Goal: Task Accomplishment & Management: Manage account settings

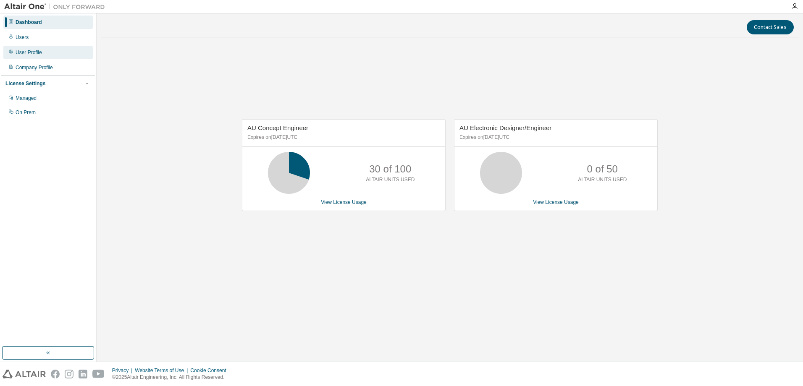
click at [29, 53] on div "User Profile" at bounding box center [29, 52] width 26 height 7
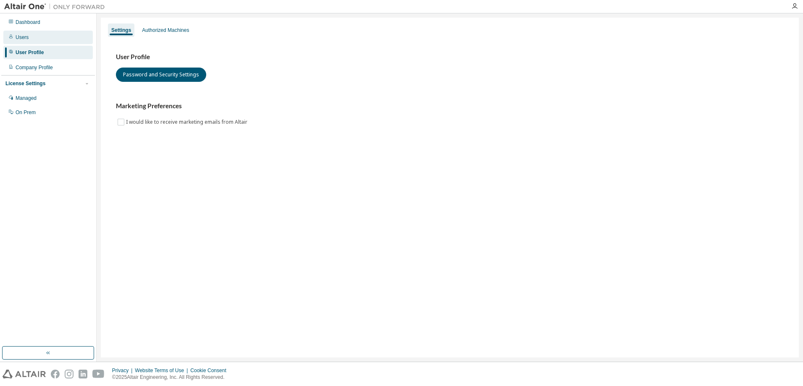
click at [27, 37] on div "Users" at bounding box center [22, 37] width 13 height 7
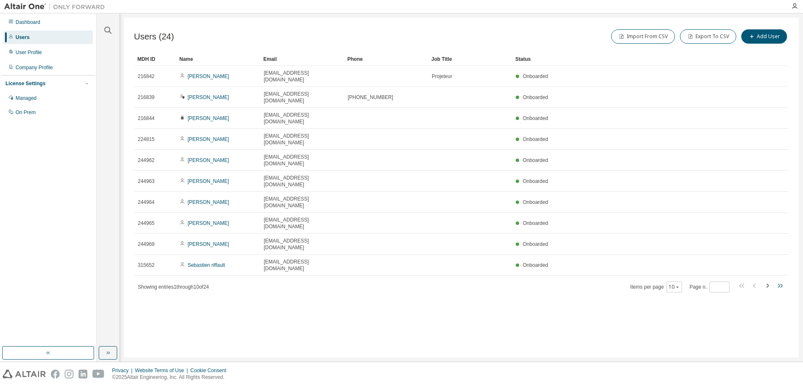
click at [777, 281] on icon "button" at bounding box center [780, 286] width 10 height 10
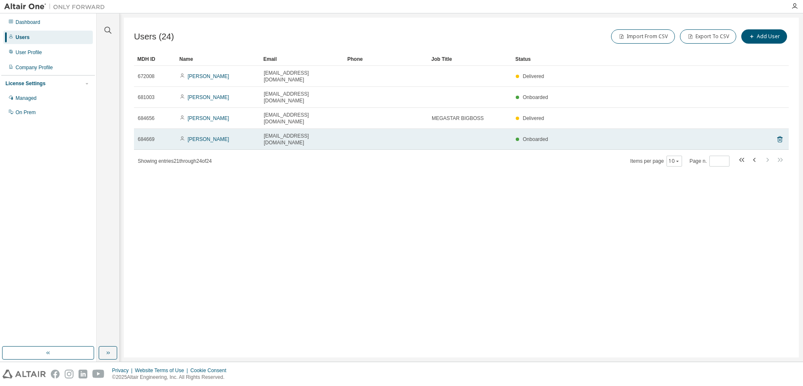
click at [534, 136] on span "Onboarded" at bounding box center [535, 139] width 25 height 6
click at [204, 136] on link "[PERSON_NAME]" at bounding box center [209, 139] width 42 height 6
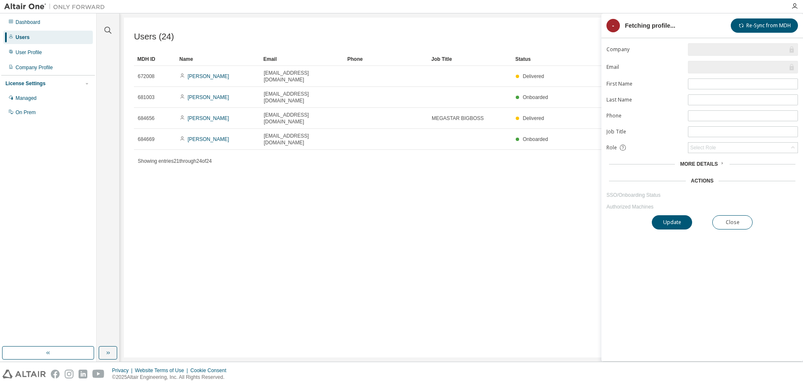
type input "*"
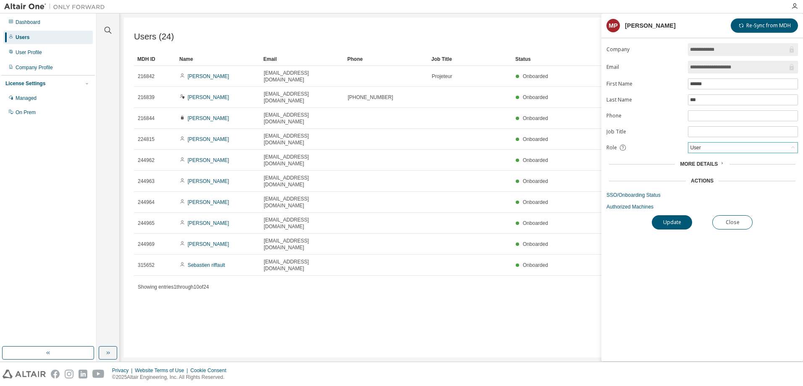
click at [773, 148] on div "User" at bounding box center [742, 148] width 109 height 10
click at [718, 160] on div "More Details" at bounding box center [701, 164] width 191 height 12
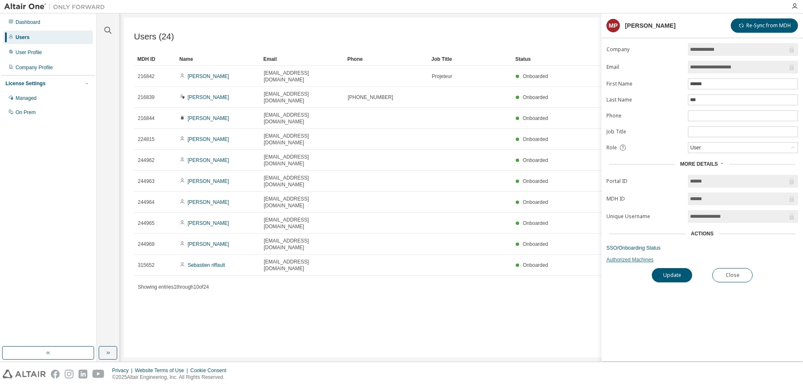
click at [633, 261] on link "Authorized Machines" at bounding box center [701, 259] width 191 height 7
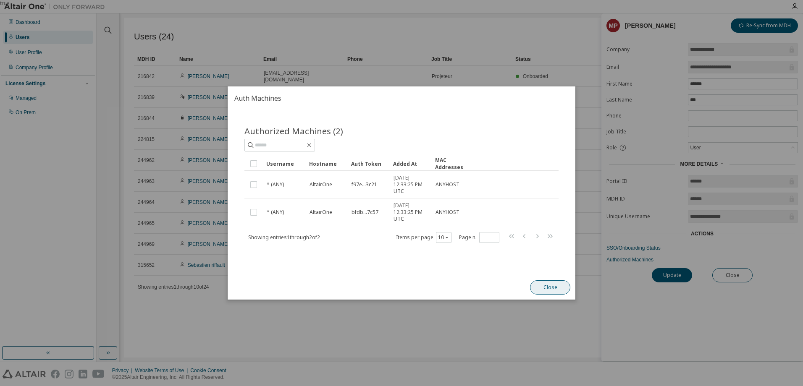
click at [553, 286] on button "Close" at bounding box center [550, 287] width 40 height 14
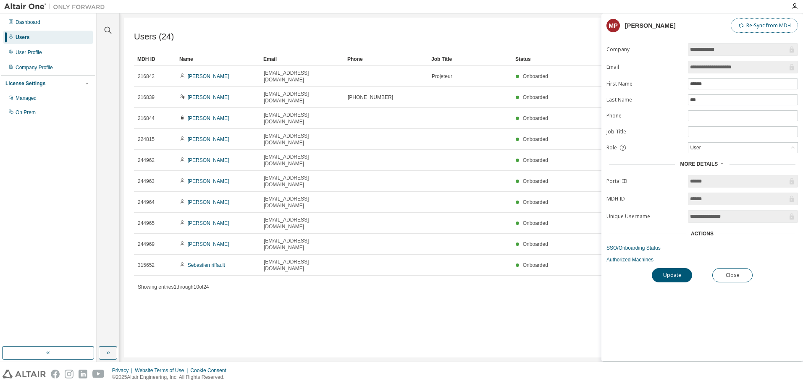
click at [757, 24] on button "Re-Sync from MDH" at bounding box center [763, 25] width 67 height 14
click at [648, 248] on link "SSO/Onboarding Status" at bounding box center [701, 248] width 191 height 7
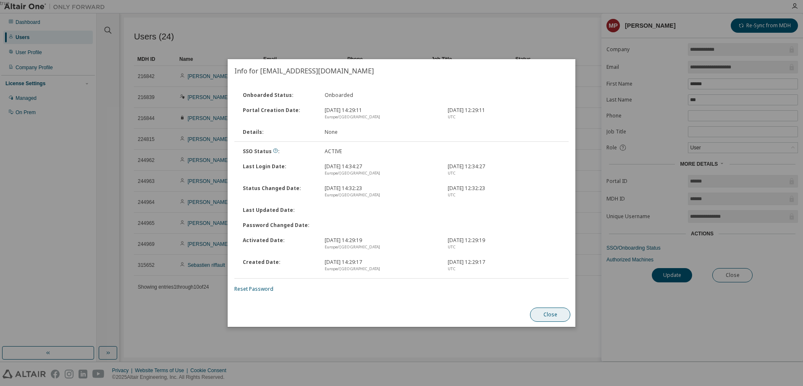
click at [551, 313] on button "Close" at bounding box center [550, 315] width 40 height 14
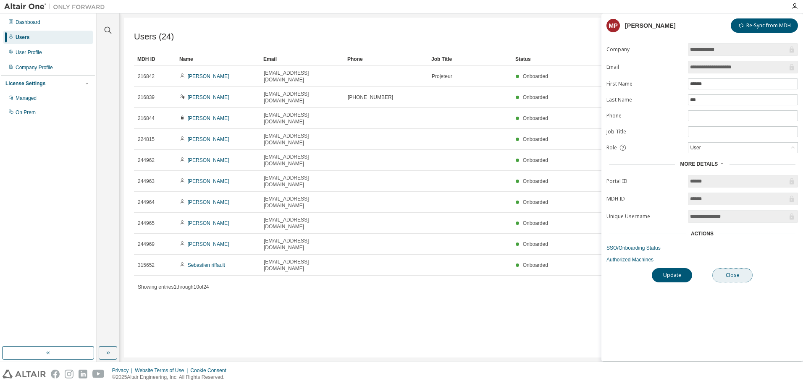
click at [736, 274] on button "Close" at bounding box center [732, 275] width 40 height 14
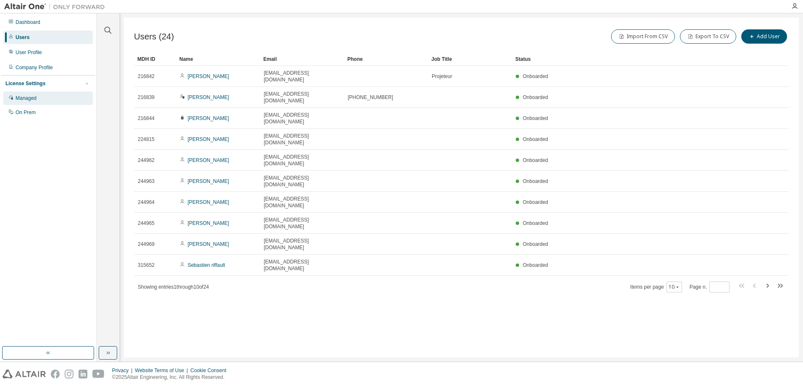
click at [54, 101] on div "Managed" at bounding box center [47, 98] width 89 height 13
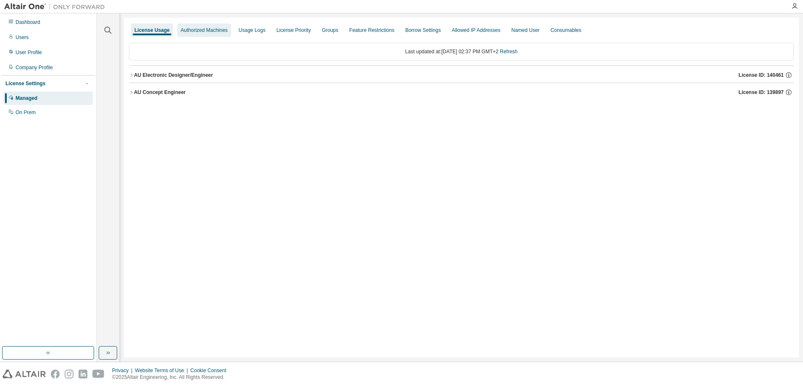
click at [196, 28] on div "Authorized Machines" at bounding box center [204, 30] width 47 height 7
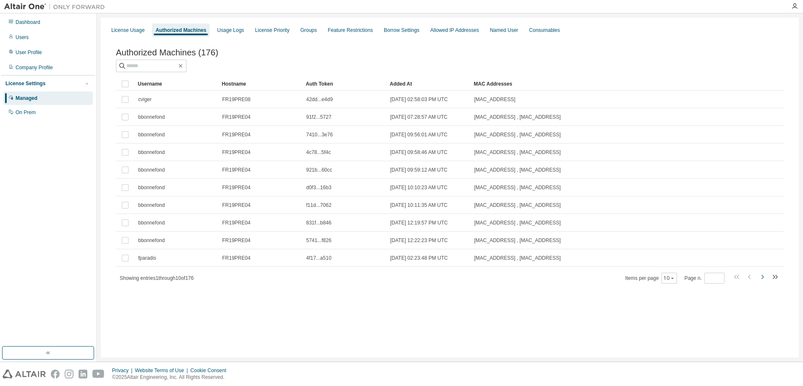
click at [761, 279] on icon "button" at bounding box center [762, 277] width 10 height 10
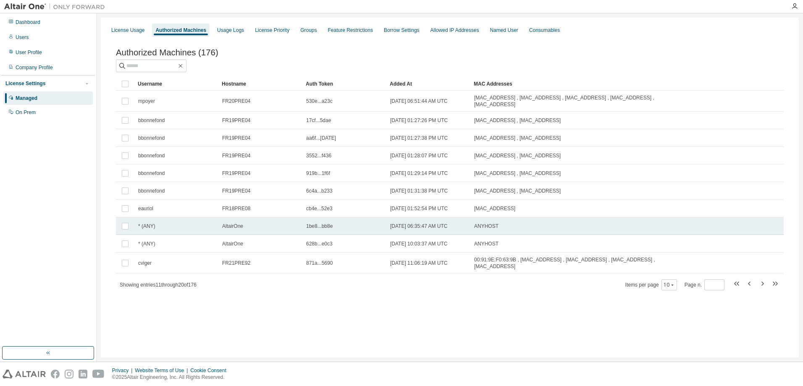
click at [151, 227] on span "* (ANY)" at bounding box center [146, 226] width 17 height 7
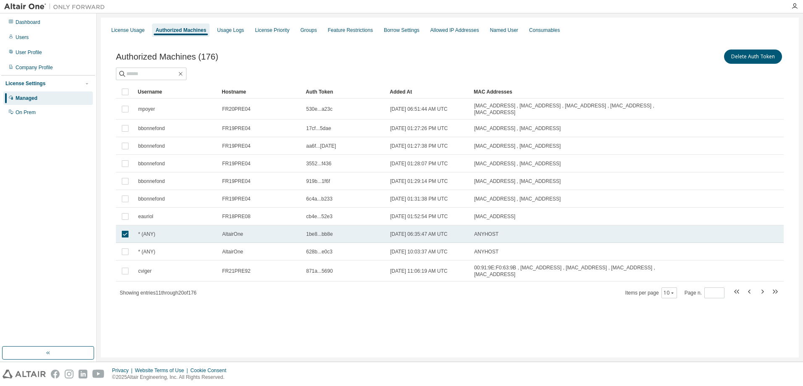
click at [125, 236] on td at bounding box center [125, 234] width 18 height 18
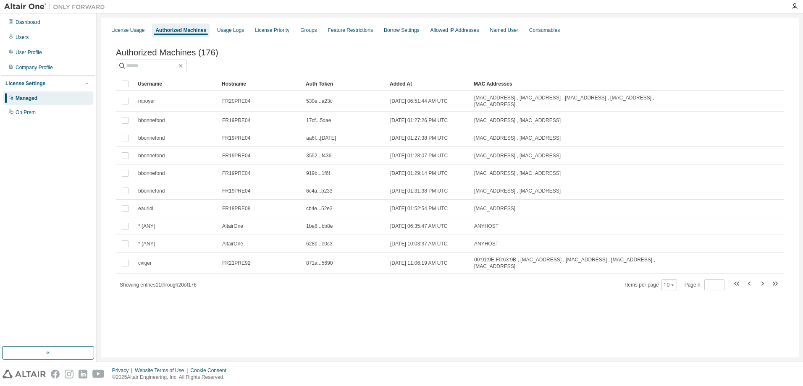
click at [759, 282] on icon "button" at bounding box center [762, 284] width 10 height 10
type input "*"
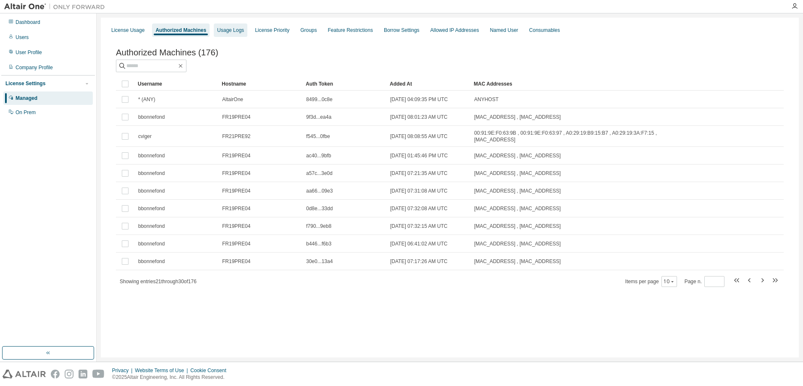
click at [227, 31] on div "Usage Logs" at bounding box center [230, 30] width 27 height 7
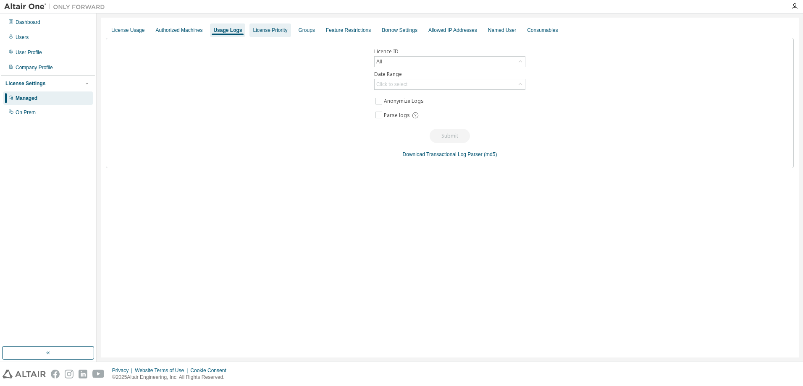
click at [265, 26] on div "License Priority" at bounding box center [269, 30] width 41 height 13
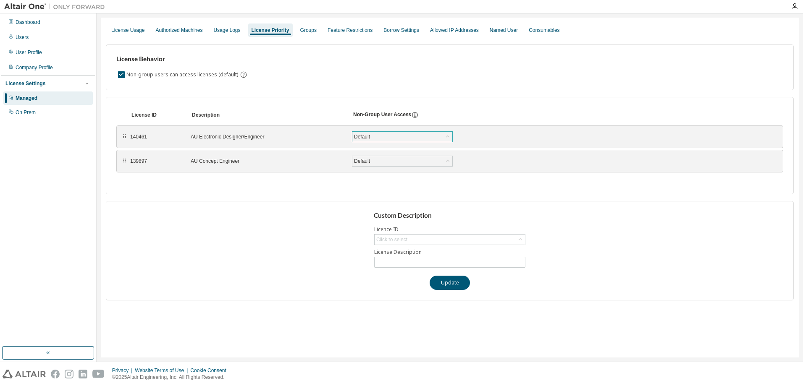
click at [410, 139] on div "Default" at bounding box center [402, 137] width 100 height 10
click at [303, 34] on div "Groups" at bounding box center [308, 30] width 23 height 13
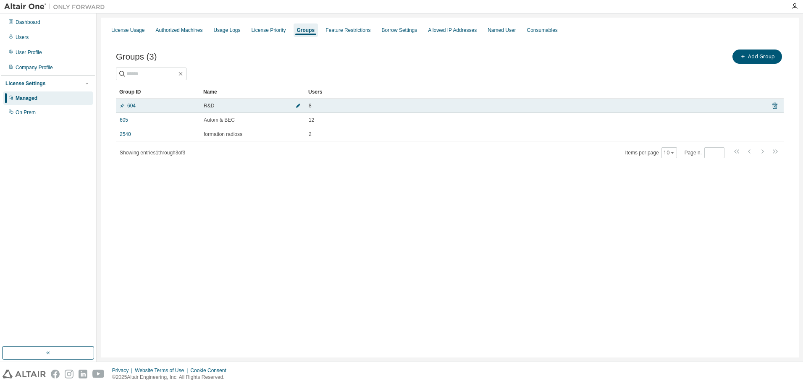
click at [299, 104] on icon "button" at bounding box center [298, 106] width 4 height 4
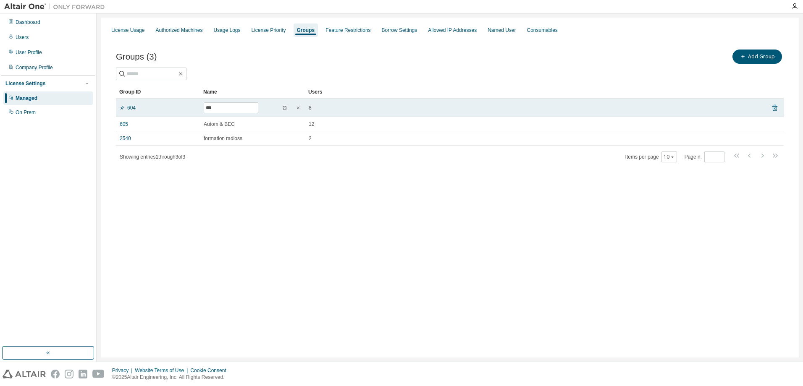
click at [351, 104] on td "8" at bounding box center [534, 108] width 458 height 18
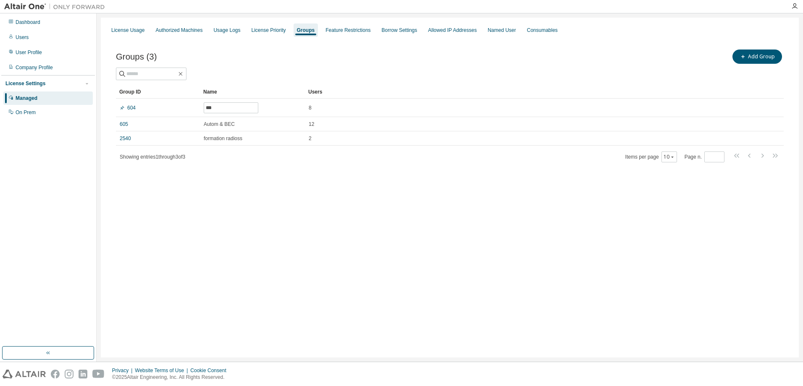
click at [394, 189] on div "License Usage Authorized Machines Usage Logs License Priority Groups Feature Re…" at bounding box center [450, 188] width 698 height 340
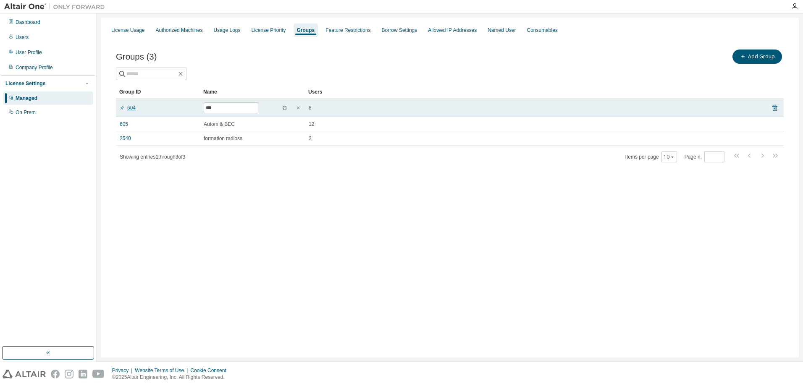
click at [131, 109] on link "604" at bounding box center [128, 108] width 16 height 7
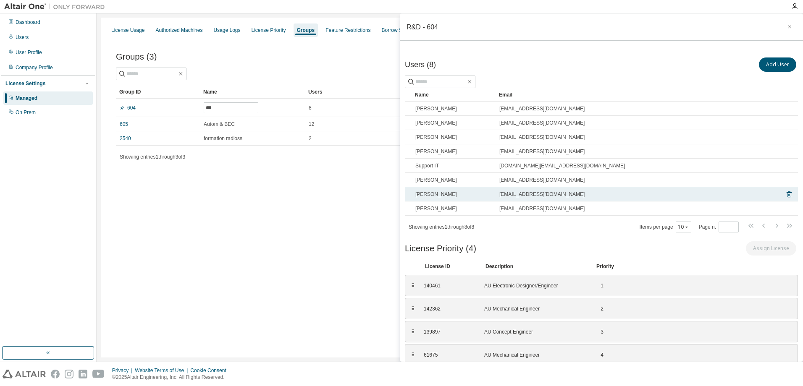
scroll to position [39, 0]
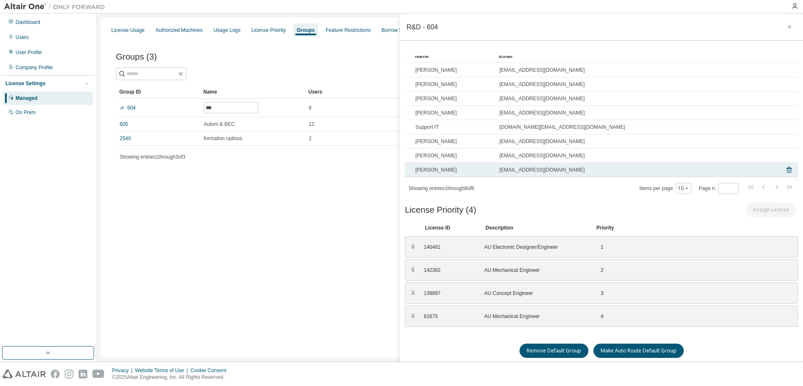
click at [436, 173] on span "[PERSON_NAME]" at bounding box center [436, 170] width 42 height 7
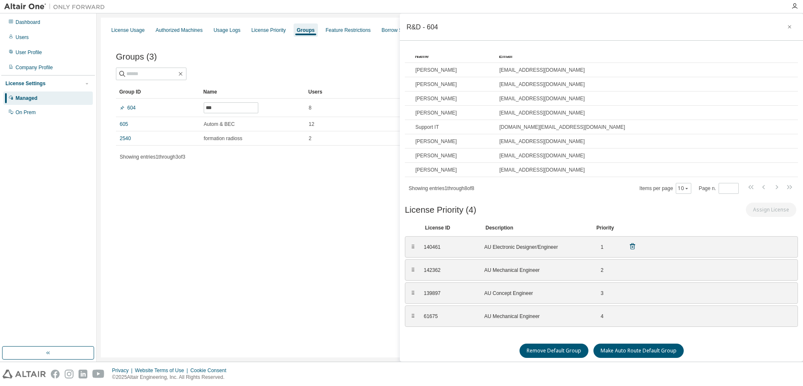
click at [445, 246] on div "140461" at bounding box center [449, 247] width 50 height 7
click at [527, 245] on div "AU Electronic Designer/Engineer" at bounding box center [534, 247] width 101 height 7
click at [149, 107] on div "604" at bounding box center [158, 108] width 76 height 7
click at [338, 30] on div "Feature Restrictions" at bounding box center [347, 30] width 45 height 7
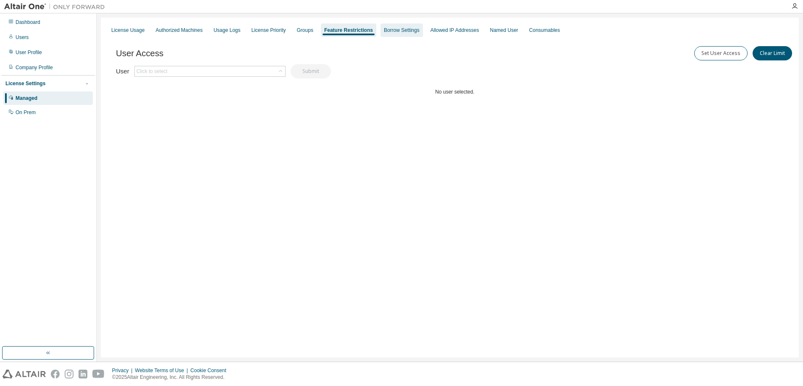
click at [394, 35] on div "Borrow Settings" at bounding box center [401, 30] width 42 height 13
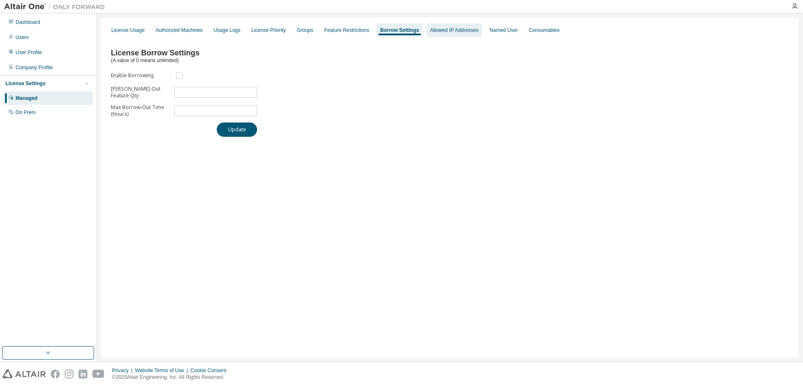
click at [445, 34] on div "Allowed IP Addresses" at bounding box center [454, 30] width 55 height 13
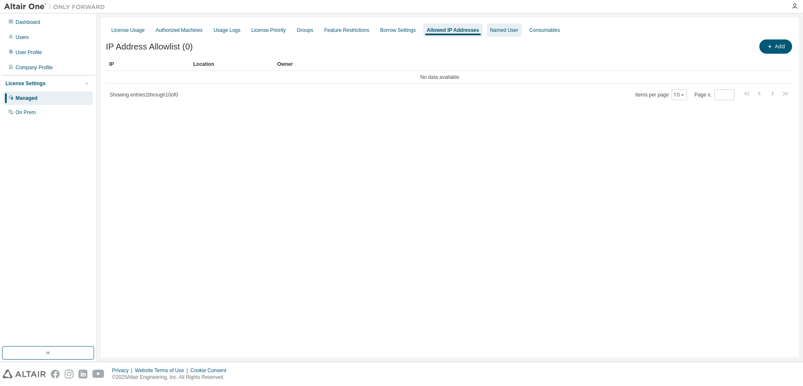
click at [499, 36] on div "Named User" at bounding box center [504, 30] width 35 height 13
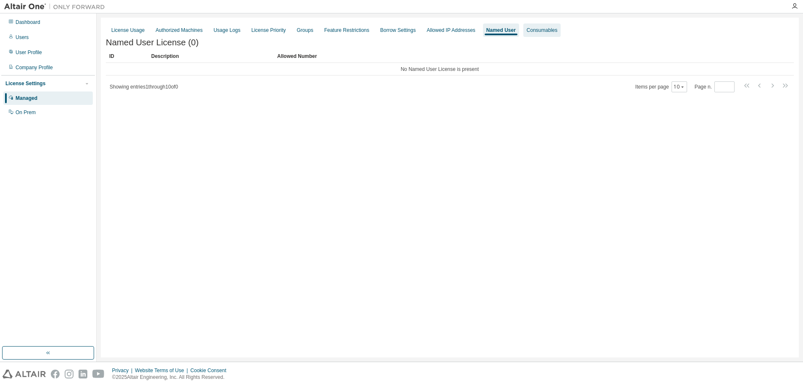
click at [523, 36] on div "Consumables" at bounding box center [541, 30] width 37 height 13
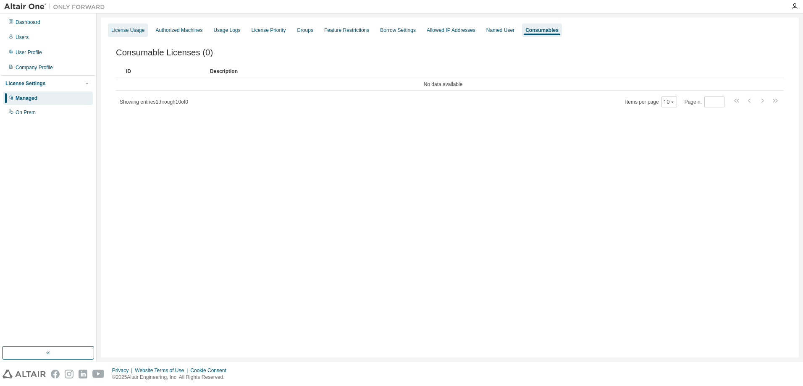
click at [133, 36] on div "License Usage" at bounding box center [128, 30] width 40 height 13
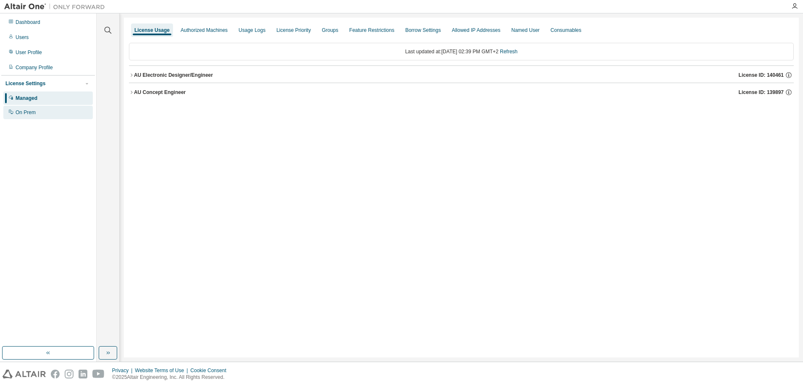
click at [27, 109] on div "On Prem" at bounding box center [47, 112] width 89 height 13
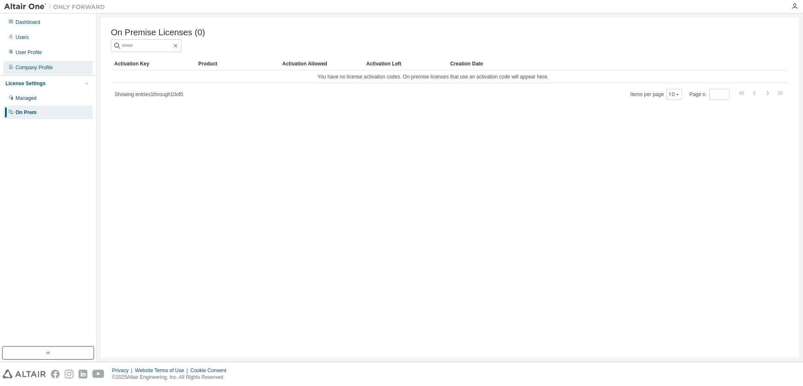
click at [36, 65] on div "Company Profile" at bounding box center [34, 67] width 37 height 7
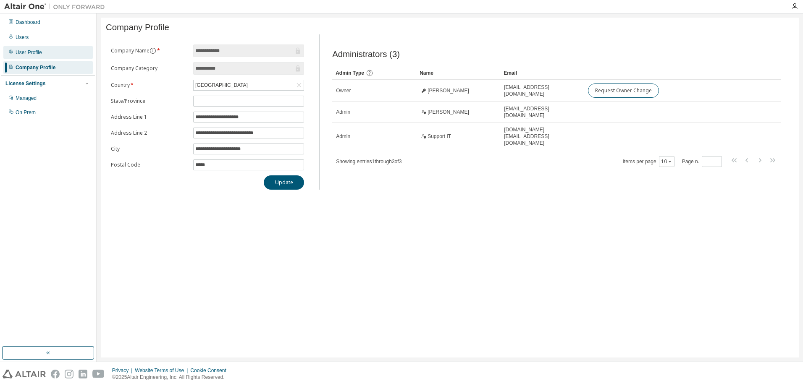
click at [44, 49] on div "User Profile" at bounding box center [47, 52] width 89 height 13
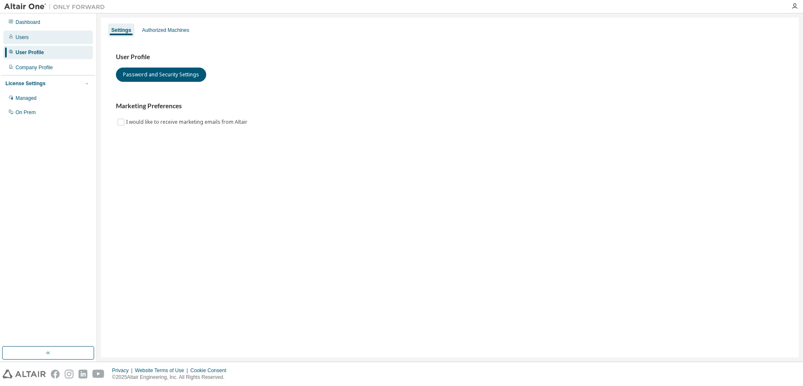
click at [44, 38] on div "Users" at bounding box center [47, 37] width 89 height 13
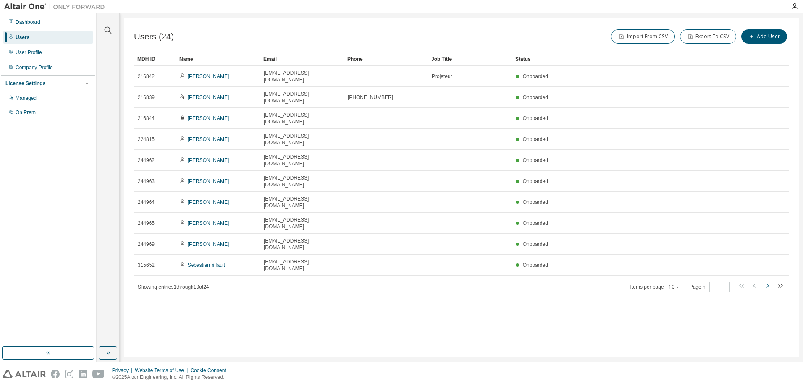
click at [766, 281] on icon "button" at bounding box center [767, 286] width 10 height 10
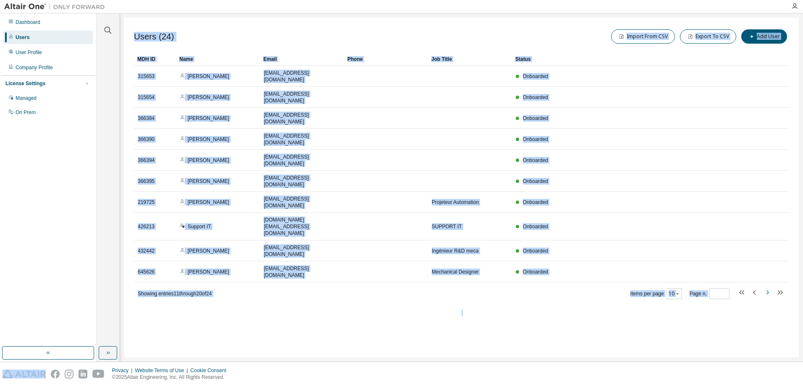
click at [766, 288] on icon "button" at bounding box center [767, 293] width 10 height 10
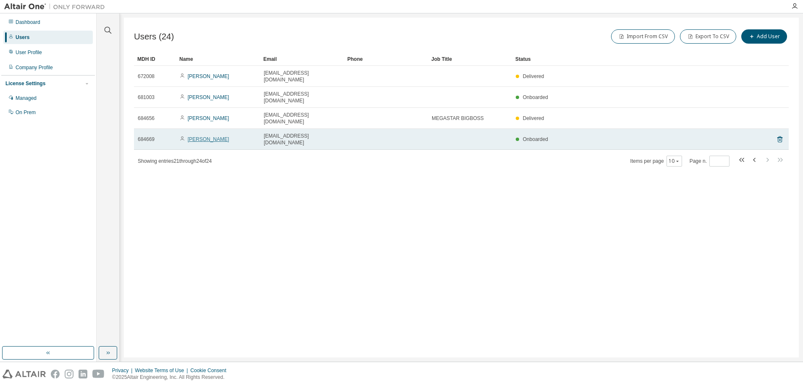
click at [208, 136] on link "[PERSON_NAME]" at bounding box center [209, 139] width 42 height 6
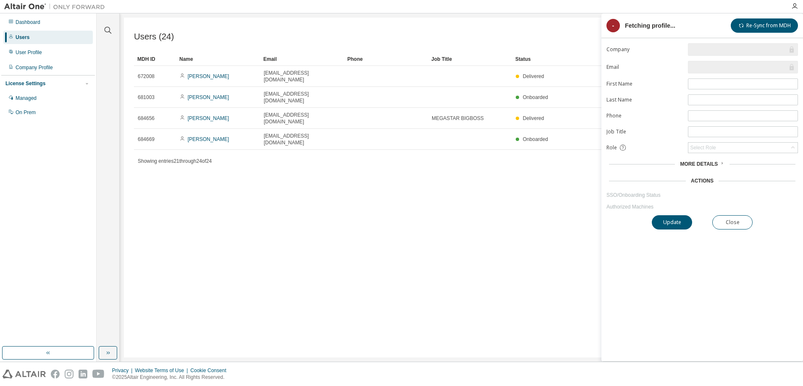
type input "*"
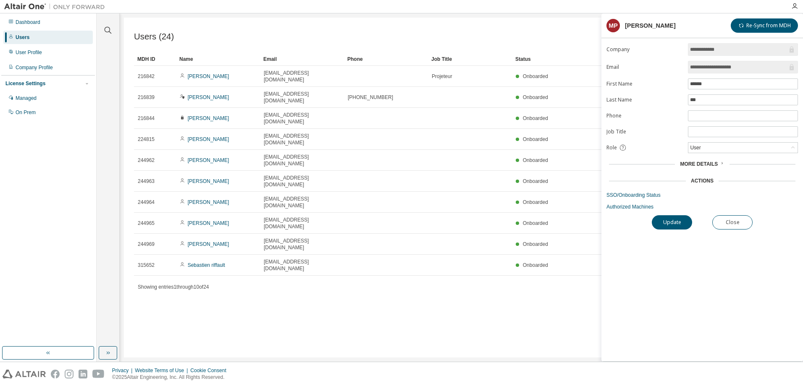
click at [712, 163] on span "More Details" at bounding box center [699, 164] width 38 height 6
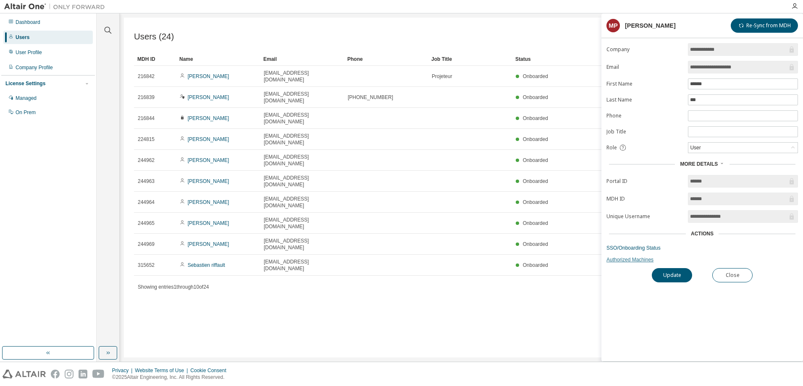
click at [647, 260] on link "Authorized Machines" at bounding box center [701, 259] width 191 height 7
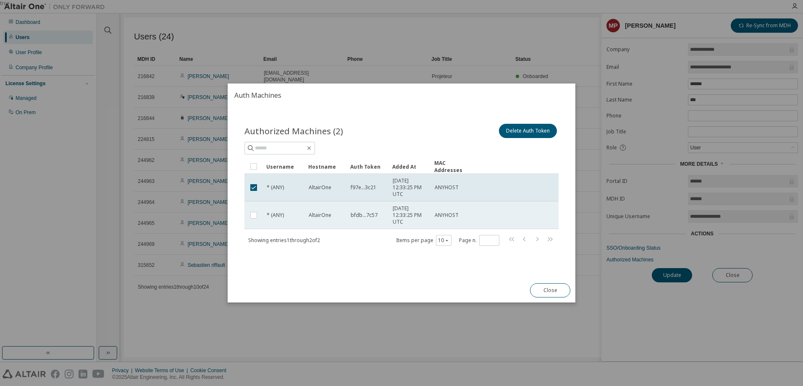
click at [246, 210] on td at bounding box center [253, 216] width 18 height 28
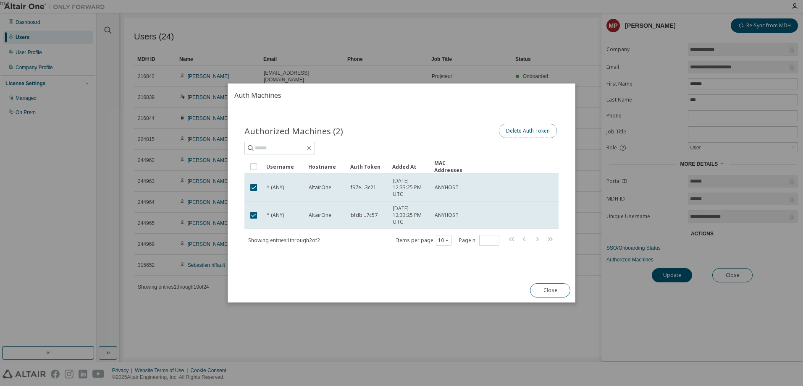
click at [516, 132] on button "Delete Auth Token" at bounding box center [528, 131] width 58 height 14
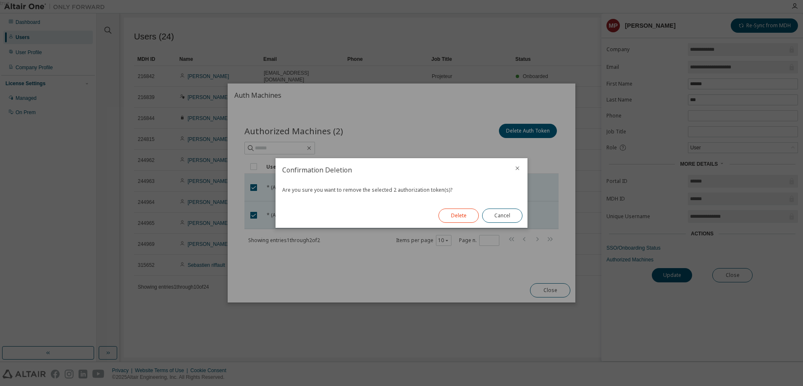
click at [466, 217] on button "Delete" at bounding box center [458, 216] width 40 height 14
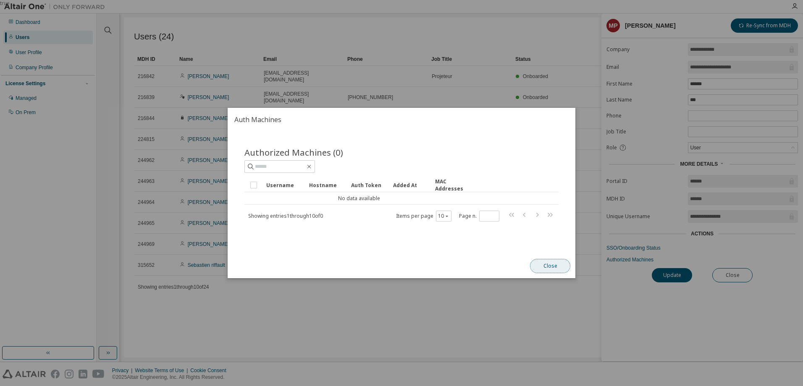
click at [542, 260] on button "Close" at bounding box center [550, 266] width 40 height 14
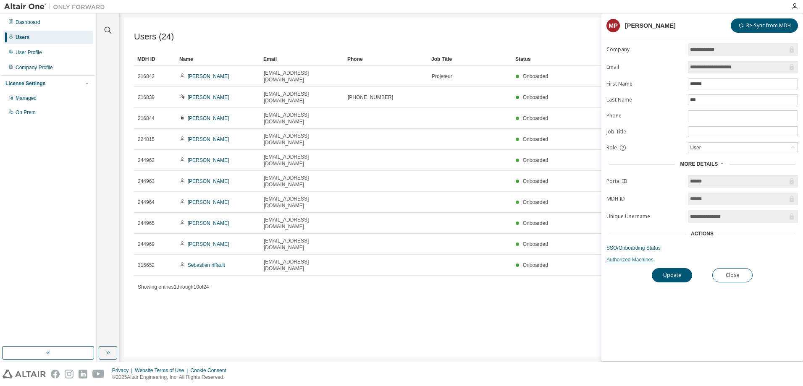
click at [626, 262] on link "Authorized Machines" at bounding box center [701, 259] width 191 height 7
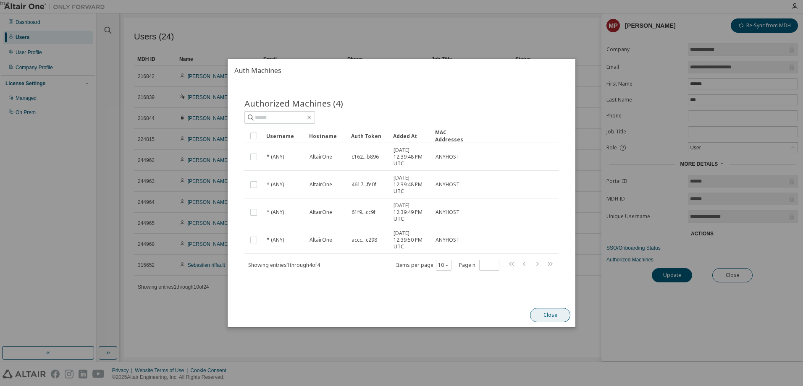
click at [554, 315] on button "Close" at bounding box center [550, 315] width 40 height 14
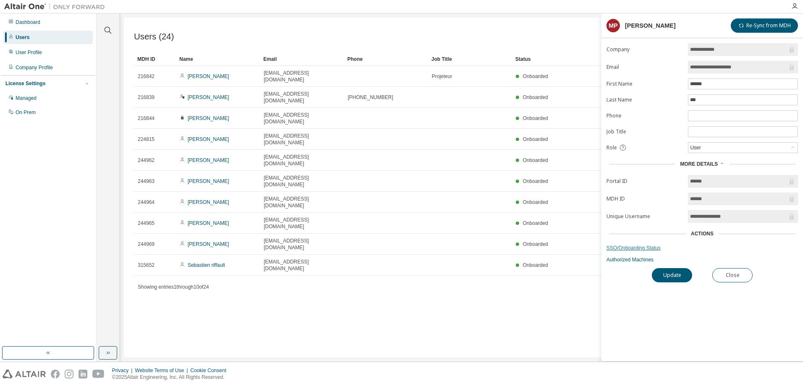
click at [645, 250] on link "SSO/Onboarding Status" at bounding box center [701, 248] width 191 height 7
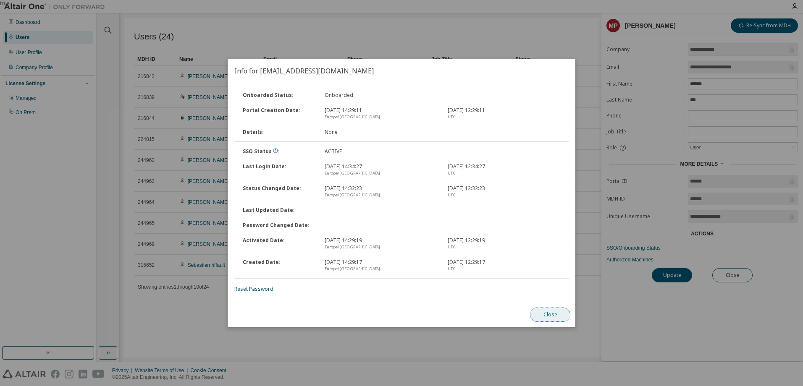
click at [548, 317] on button "Close" at bounding box center [550, 315] width 40 height 14
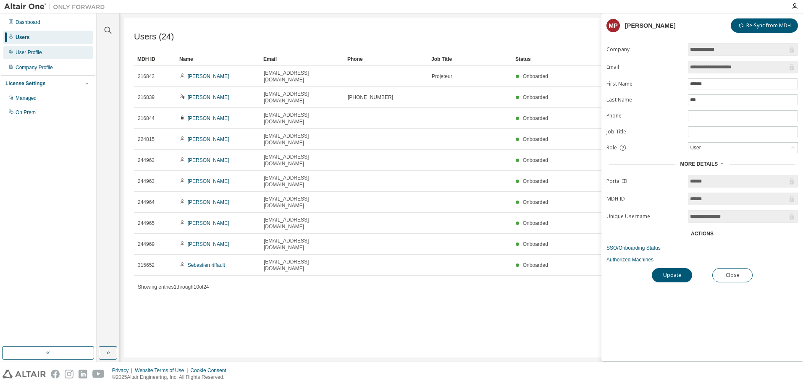
click at [42, 54] on div "User Profile" at bounding box center [47, 52] width 89 height 13
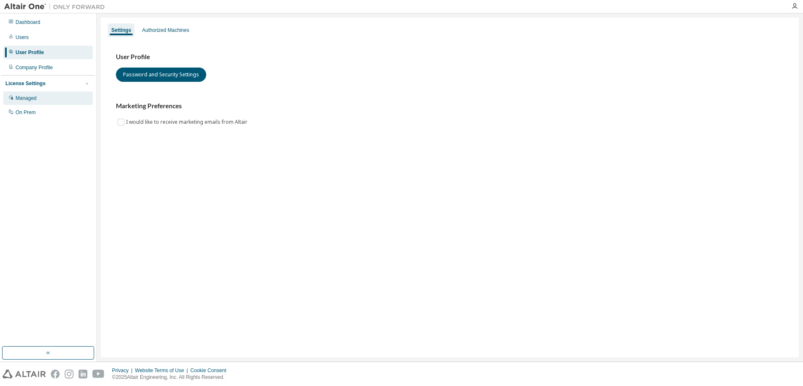
click at [38, 94] on div "Managed" at bounding box center [47, 98] width 89 height 13
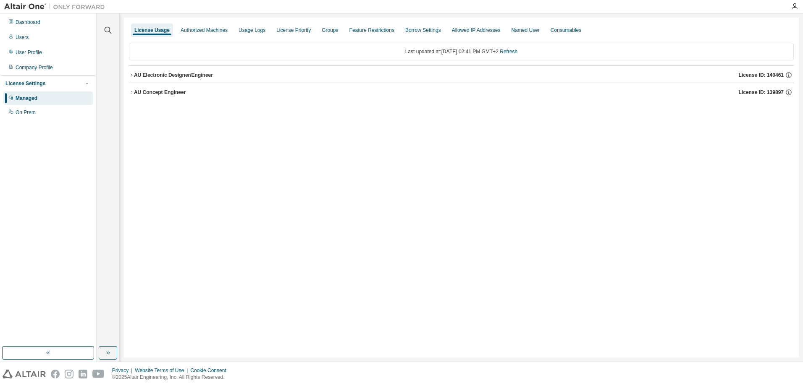
click at [154, 78] on div "AU Electronic Designer/Engineer" at bounding box center [173, 75] width 79 height 7
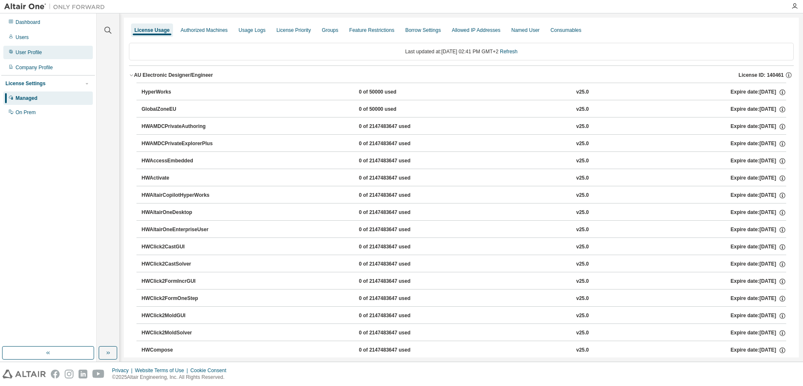
click at [49, 55] on div "User Profile" at bounding box center [47, 52] width 89 height 13
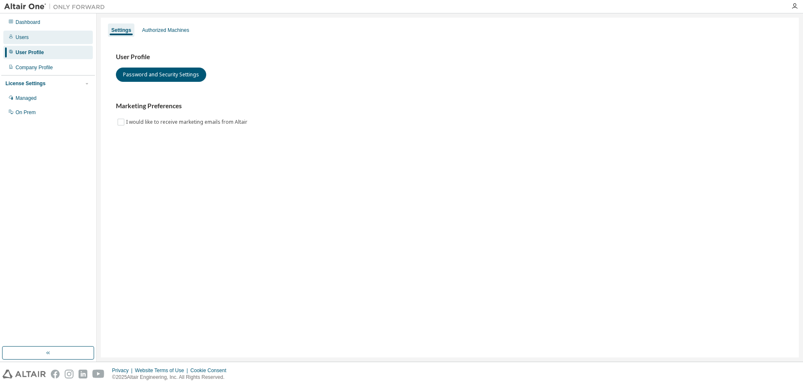
click at [44, 39] on div "Users" at bounding box center [47, 37] width 89 height 13
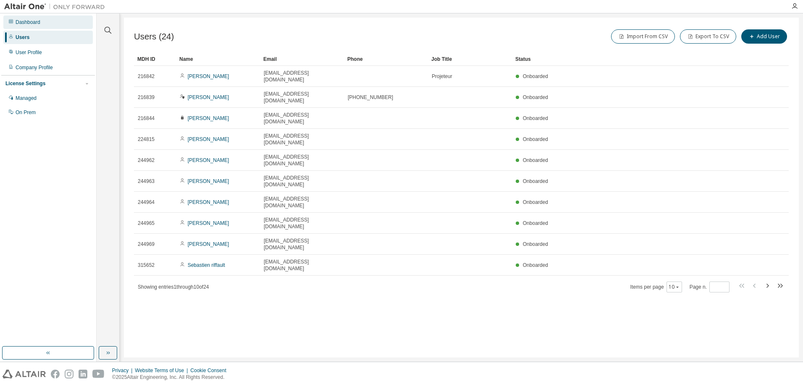
click at [44, 27] on div "Dashboard" at bounding box center [47, 22] width 89 height 13
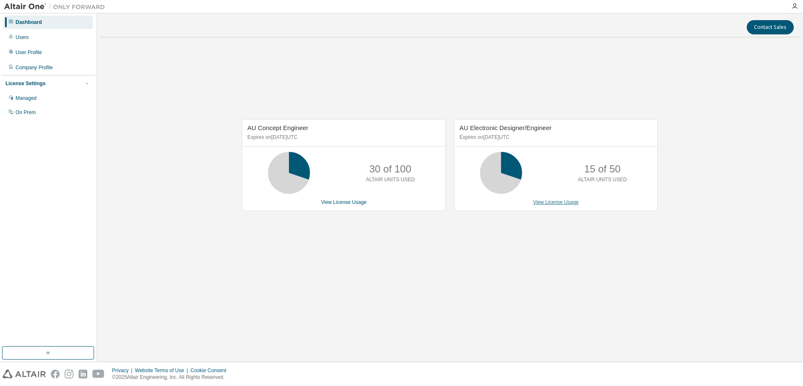
click at [553, 203] on link "View License Usage" at bounding box center [556, 202] width 46 height 6
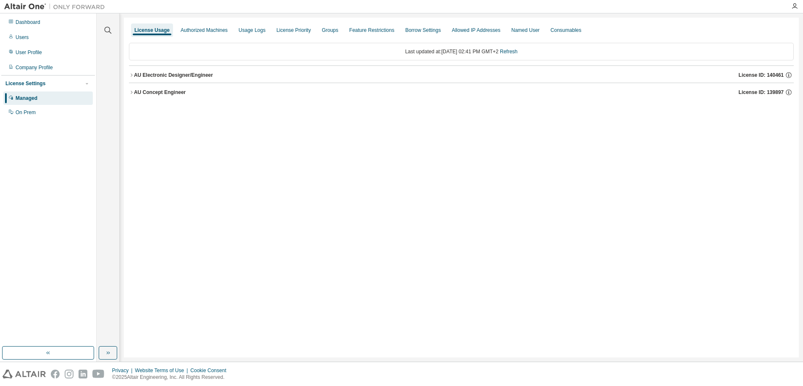
click at [148, 76] on div "AU Electronic Designer/Engineer" at bounding box center [173, 75] width 79 height 7
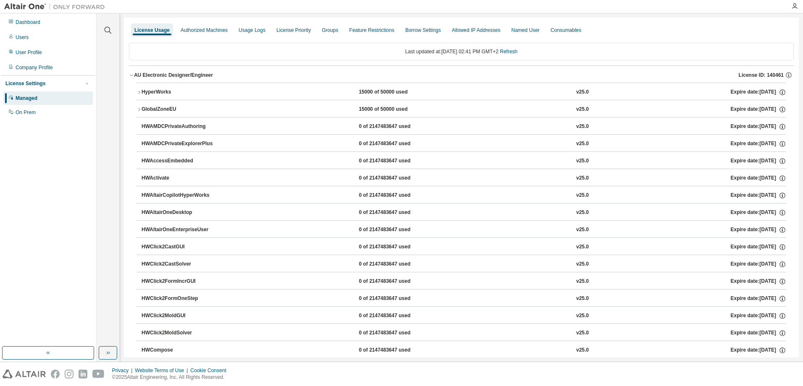
click at [138, 92] on icon "button" at bounding box center [138, 92] width 5 height 5
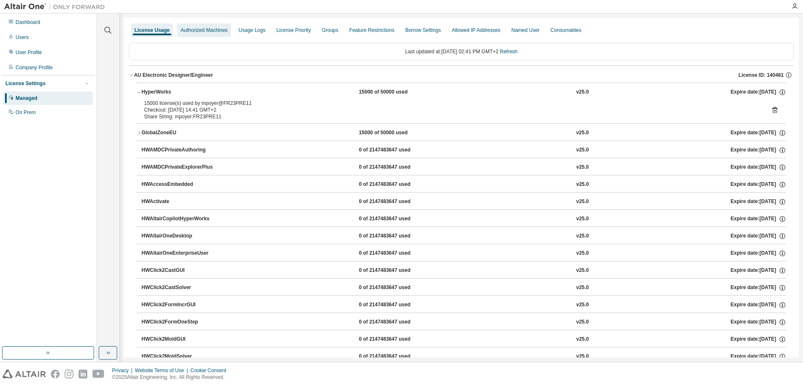
click at [204, 31] on div "Authorized Machines" at bounding box center [204, 30] width 47 height 7
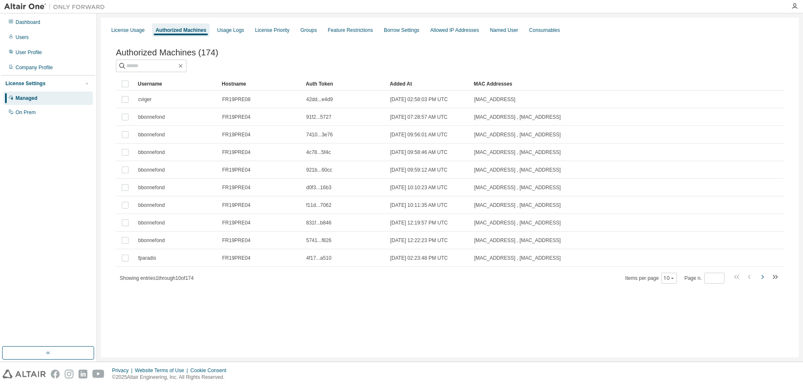
click at [761, 278] on icon "button" at bounding box center [762, 277] width 10 height 10
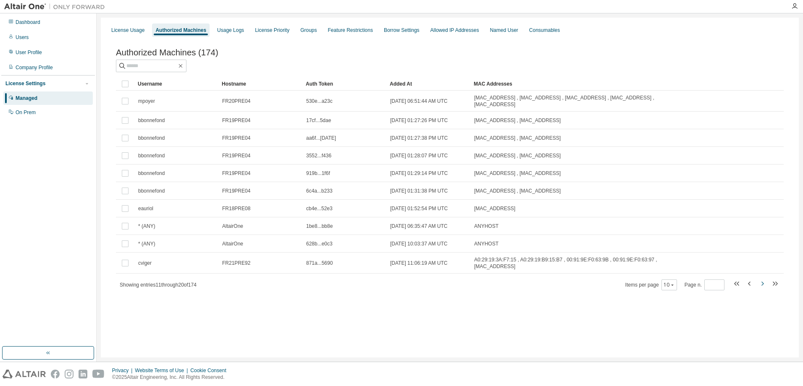
click at [761, 279] on icon "button" at bounding box center [762, 284] width 10 height 10
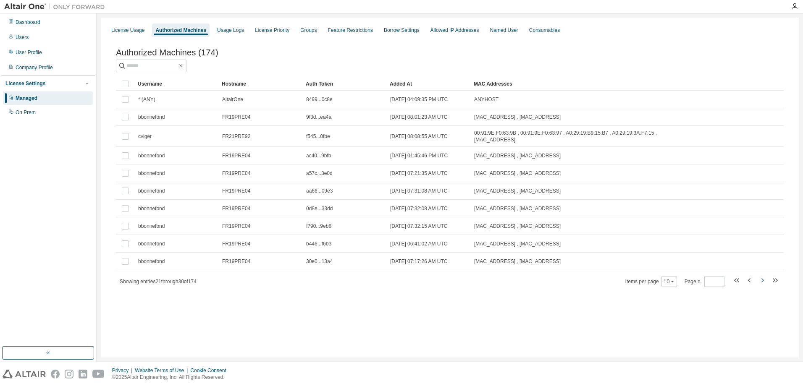
click at [761, 278] on icon "button" at bounding box center [762, 280] width 10 height 10
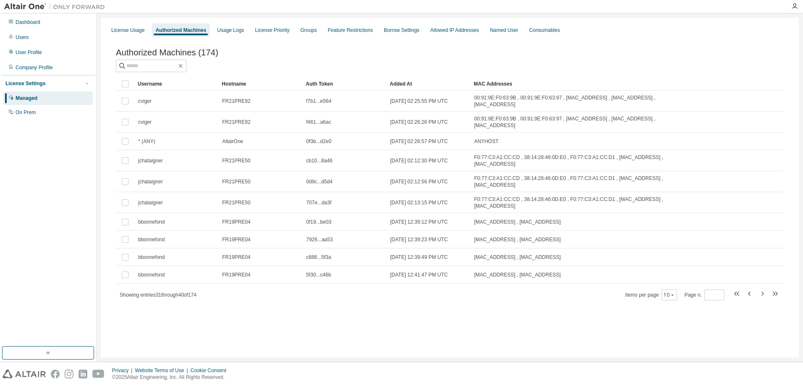
click at [761, 289] on icon "button" at bounding box center [762, 294] width 10 height 10
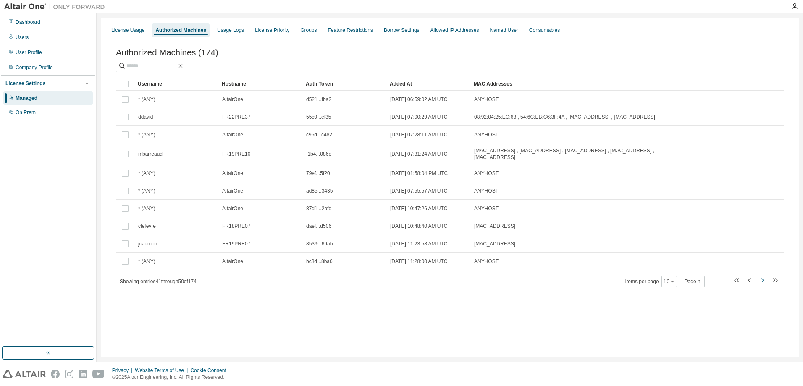
click at [761, 278] on icon "button" at bounding box center [762, 280] width 10 height 10
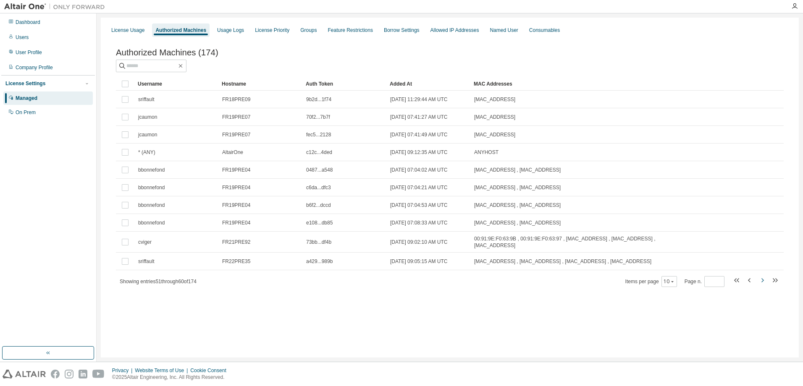
click at [761, 278] on icon "button" at bounding box center [762, 280] width 10 height 10
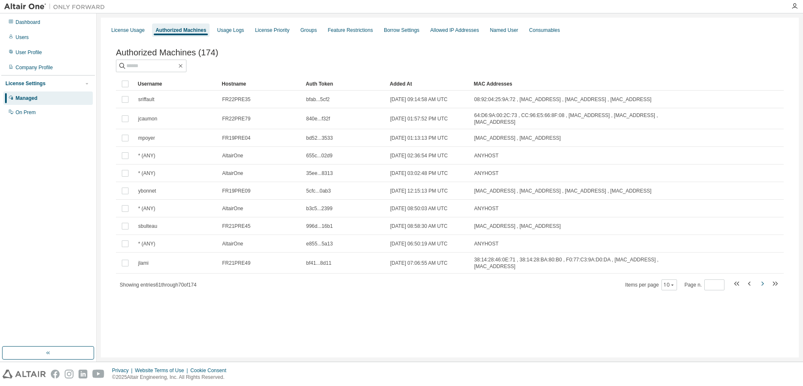
click at [761, 279] on icon "button" at bounding box center [762, 284] width 10 height 10
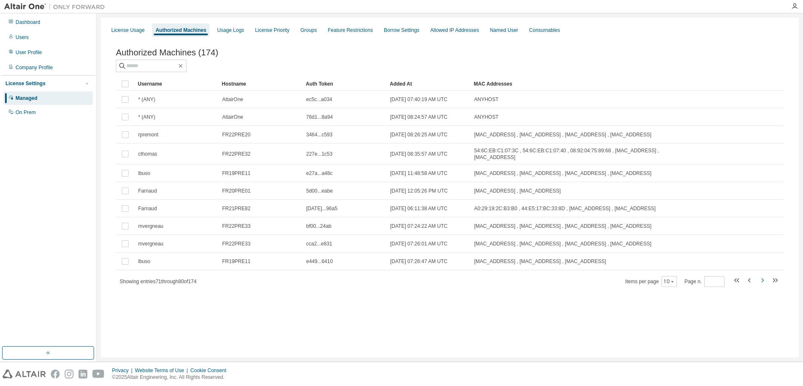
click at [761, 278] on icon "button" at bounding box center [762, 280] width 10 height 10
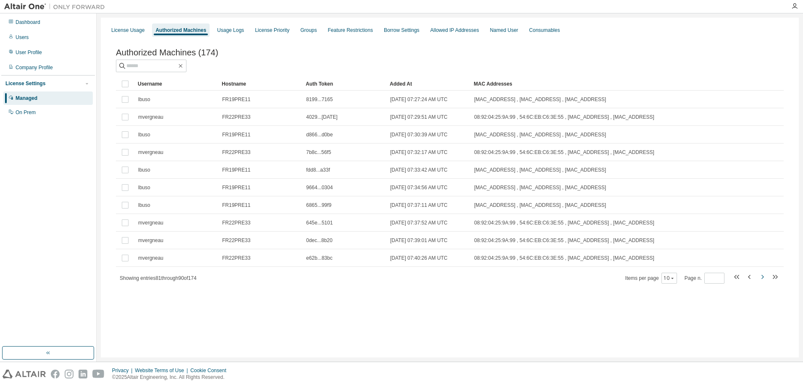
click at [761, 278] on icon "button" at bounding box center [762, 277] width 10 height 10
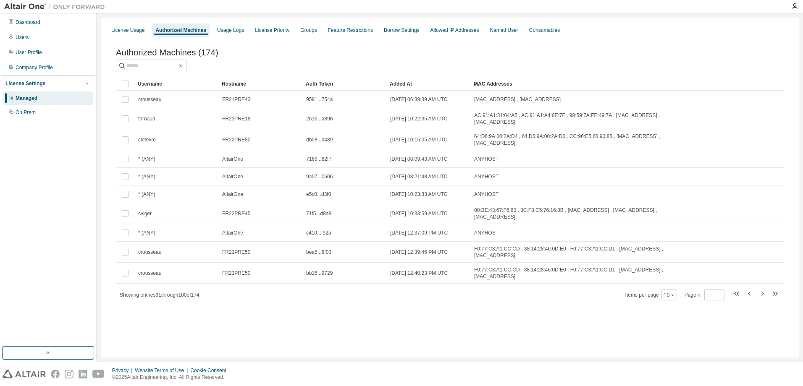
click at [761, 289] on icon "button" at bounding box center [762, 294] width 10 height 10
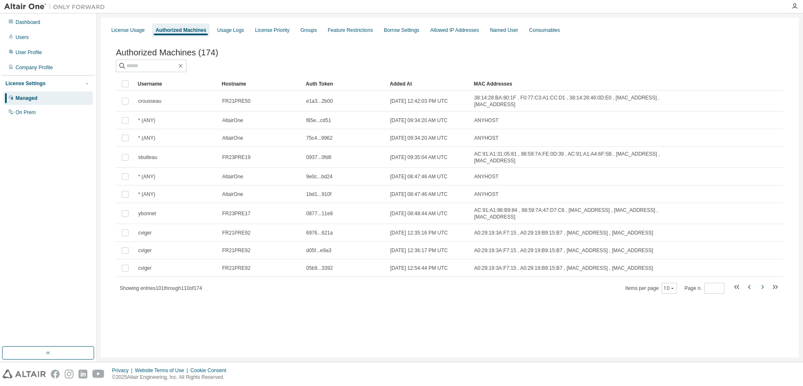
click at [761, 282] on icon "button" at bounding box center [762, 287] width 10 height 10
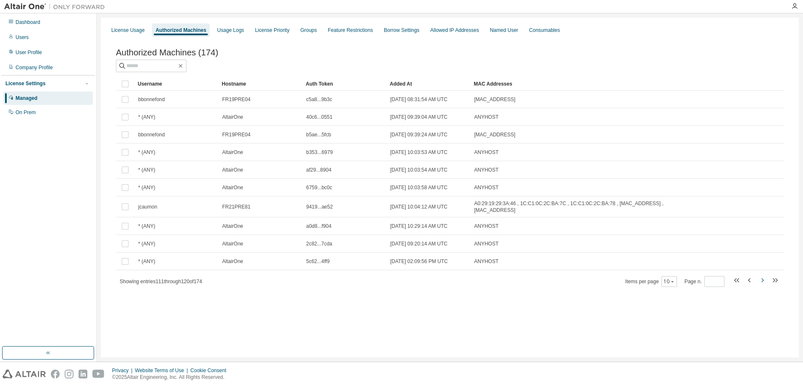
click at [761, 278] on icon "button" at bounding box center [762, 280] width 10 height 10
click at [184, 66] on icon "button" at bounding box center [180, 66] width 7 height 7
type input "*"
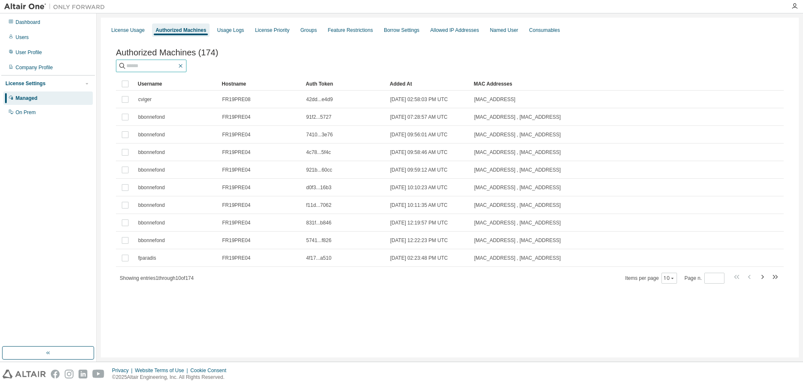
click at [184, 66] on icon "button" at bounding box center [180, 66] width 7 height 7
click at [385, 30] on div "Borrow Settings" at bounding box center [402, 30] width 36 height 7
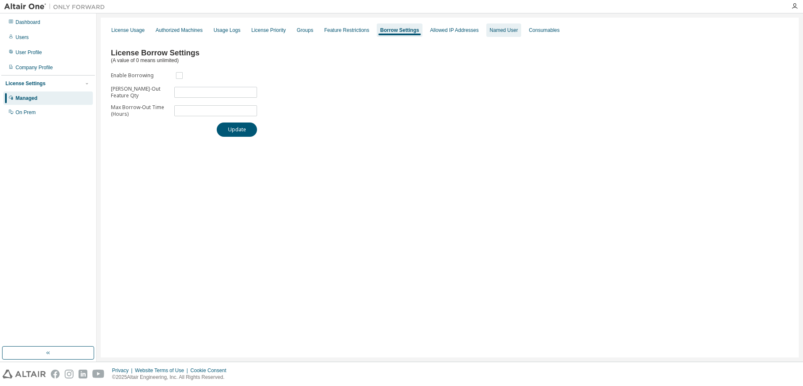
click at [498, 33] on div "Named User" at bounding box center [503, 30] width 28 height 7
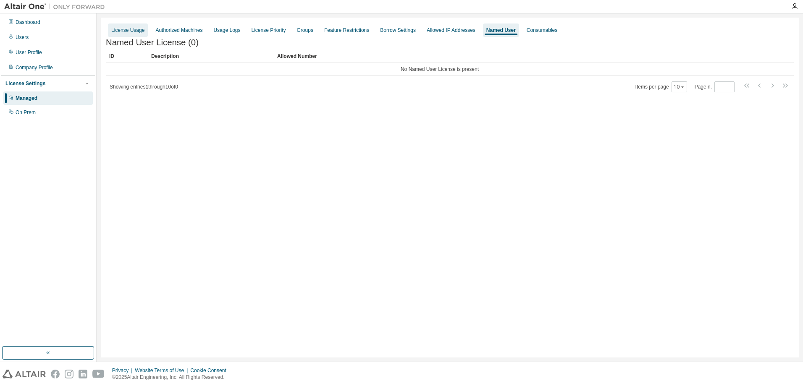
click at [133, 31] on div "License Usage" at bounding box center [127, 30] width 33 height 7
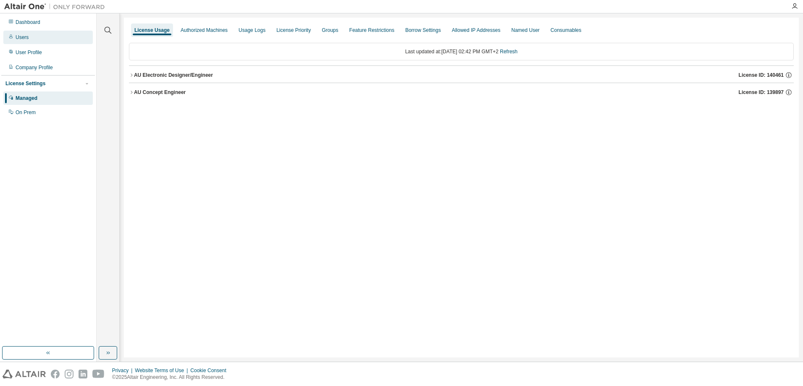
click at [44, 37] on div "Users" at bounding box center [47, 37] width 89 height 13
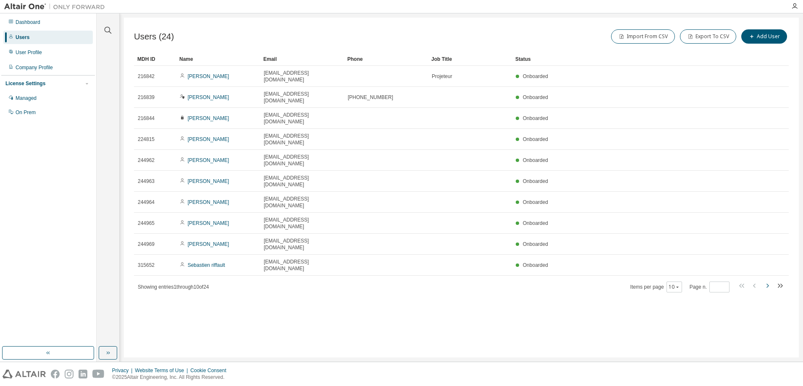
click at [765, 281] on icon "button" at bounding box center [767, 286] width 10 height 10
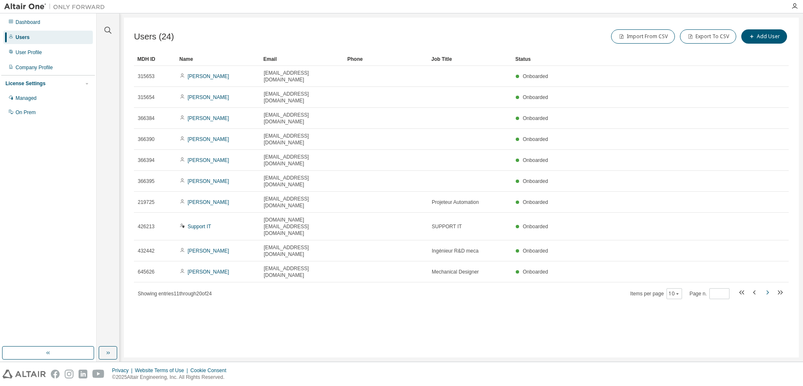
click at [766, 288] on icon "button" at bounding box center [767, 293] width 10 height 10
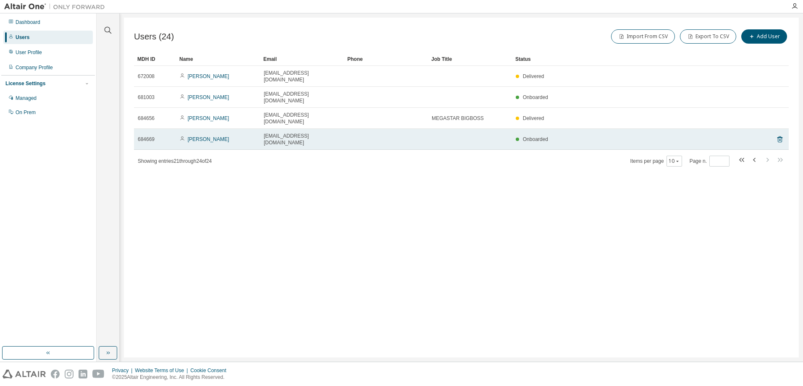
click at [150, 136] on span "684669" at bounding box center [146, 139] width 17 height 7
click at [195, 136] on link "[PERSON_NAME]" at bounding box center [209, 139] width 42 height 6
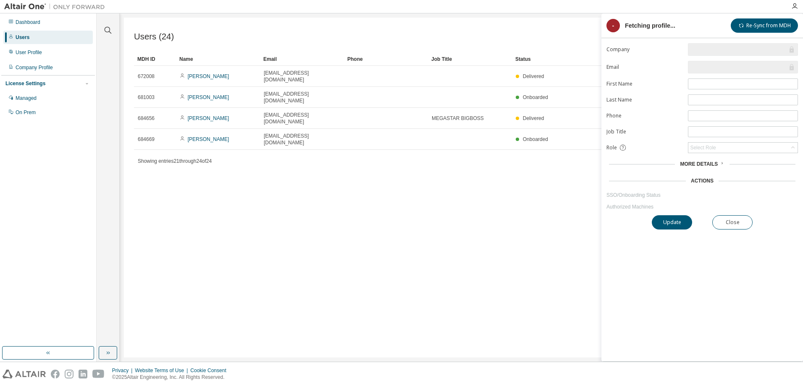
type input "*"
